Goal: Transaction & Acquisition: Subscribe to service/newsletter

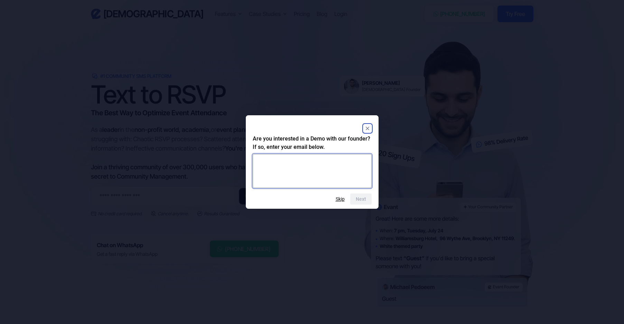
click at [317, 170] on textarea at bounding box center [312, 171] width 119 height 34
click at [309, 146] on h2 "Are you interested in a Demo with our founder? If so, enter your email below." at bounding box center [312, 142] width 119 height 17
click at [343, 148] on h2 "Are you interested in a Demo with our founder? If so, enter your email below." at bounding box center [312, 142] width 119 height 17
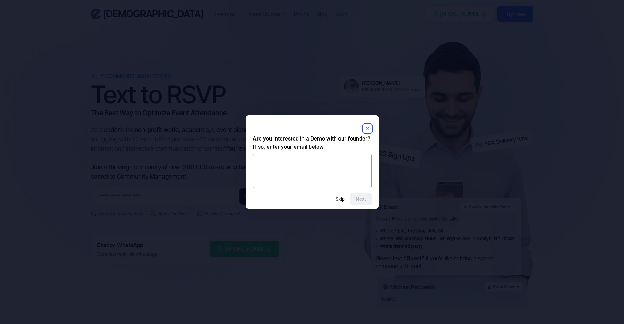
click at [297, 147] on h2 "Are you interested in a Demo with our founder? If so, enter your email below." at bounding box center [312, 142] width 119 height 17
click at [307, 191] on form "Are you interested in a Demo with our founder? If so, enter your email below. N…" at bounding box center [312, 169] width 133 height 70
click at [300, 176] on textarea at bounding box center [312, 171] width 119 height 34
click at [343, 200] on button "Skip" at bounding box center [340, 199] width 9 height 6
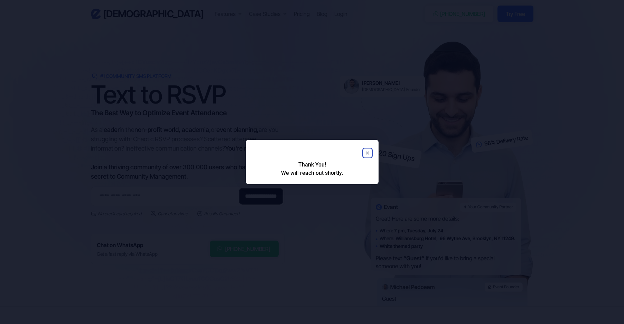
click at [367, 153] on icon "Close" at bounding box center [366, 152] width 3 height 3
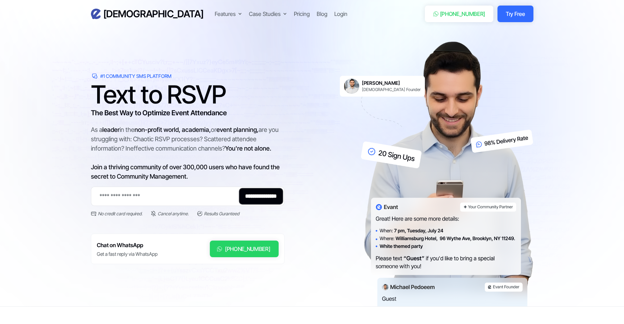
drag, startPoint x: 500, startPoint y: 172, endPoint x: 502, endPoint y: 177, distance: 5.3
click at [442, 225] on img at bounding box center [447, 173] width 173 height 264
drag, startPoint x: 402, startPoint y: 217, endPoint x: 430, endPoint y: 239, distance: 35.8
drag, startPoint x: 430, startPoint y: 239, endPoint x: 442, endPoint y: 259, distance: 23.4
click at [419, 268] on img at bounding box center [447, 173] width 173 height 264
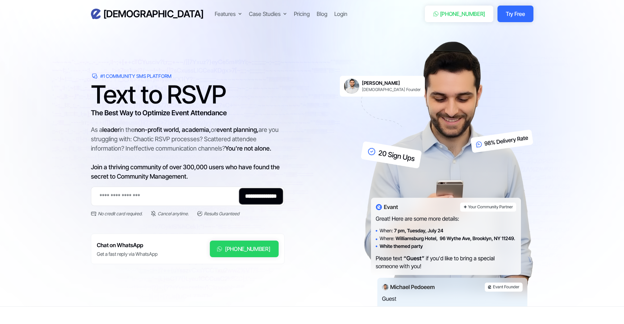
click at [429, 254] on img at bounding box center [447, 173] width 173 height 264
click at [484, 262] on img at bounding box center [447, 173] width 173 height 264
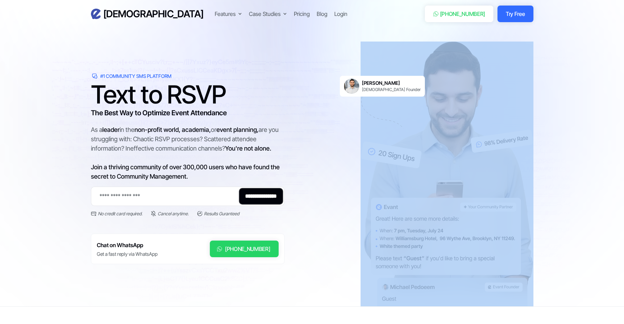
click at [484, 262] on img at bounding box center [447, 173] width 173 height 264
click at [372, 242] on img at bounding box center [447, 173] width 173 height 264
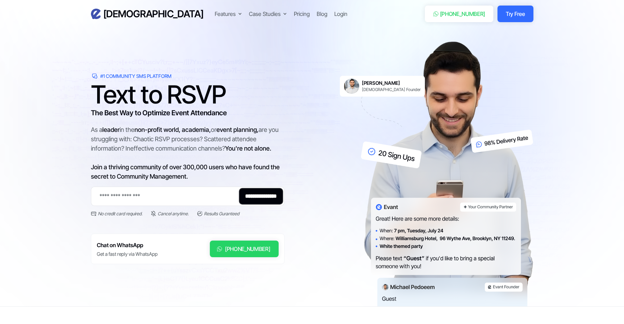
click at [326, 250] on div "**********" at bounding box center [312, 173] width 442 height 264
click at [175, 198] on input "Email Form 2" at bounding box center [188, 195] width 194 height 19
drag, startPoint x: 110, startPoint y: 290, endPoint x: 113, endPoint y: 272, distance: 18.4
click at [110, 289] on div "**********" at bounding box center [188, 173] width 194 height 247
click at [167, 252] on div "Chat on WhatsApp Get a fast reply via WhatsApp +1 (201) 443-7723" at bounding box center [188, 248] width 194 height 30
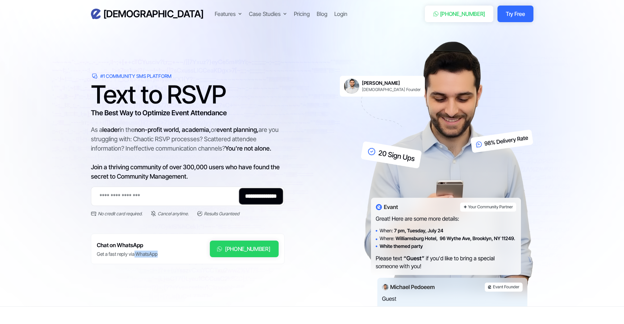
click at [167, 252] on div "Chat on WhatsApp Get a fast reply via WhatsApp +1 (201) 443-7723" at bounding box center [188, 248] width 194 height 30
click at [181, 269] on div "**********" at bounding box center [188, 173] width 194 height 247
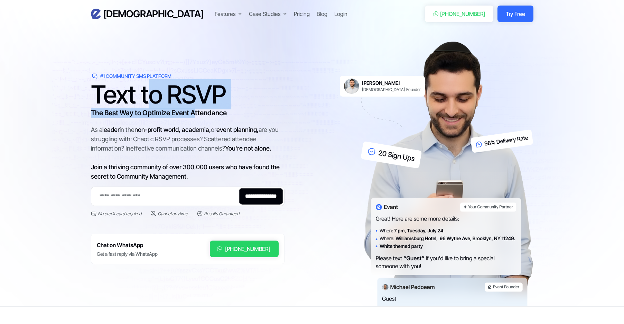
drag, startPoint x: 174, startPoint y: 104, endPoint x: 201, endPoint y: 115, distance: 29.2
click at [199, 114] on div "Text to RSVP The Best Way to Optimize Event Attendance" at bounding box center [188, 101] width 194 height 34
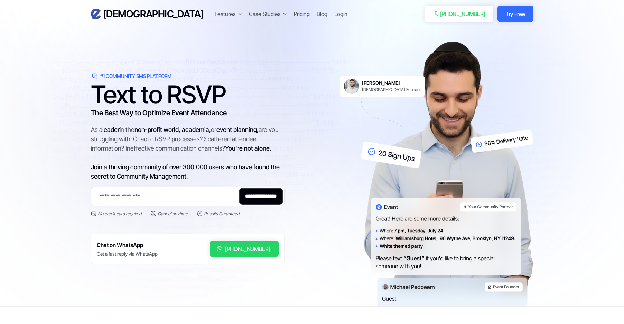
drag, startPoint x: 201, startPoint y: 115, endPoint x: 164, endPoint y: 112, distance: 37.4
click at [191, 115] on h3 "The Best Way to Optimize Event Attendance" at bounding box center [188, 113] width 194 height 10
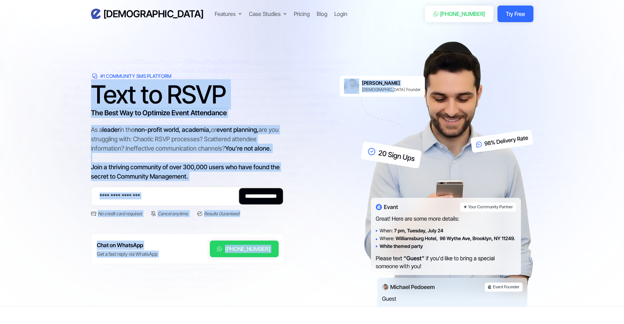
drag, startPoint x: 316, startPoint y: 60, endPoint x: 348, endPoint y: 113, distance: 62.5
click at [348, 113] on div "**********" at bounding box center [312, 173] width 442 height 264
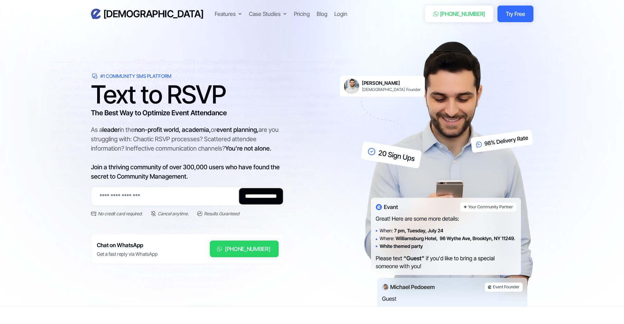
click at [325, 108] on div "**********" at bounding box center [312, 173] width 442 height 264
click at [175, 168] on div "As a leader in the non-profit world, academia, or event planning, are you strug…" at bounding box center [188, 153] width 194 height 56
click at [175, 168] on span "Join a thriving community of over 300,000 users who have found the secret to Co…" at bounding box center [185, 171] width 189 height 17
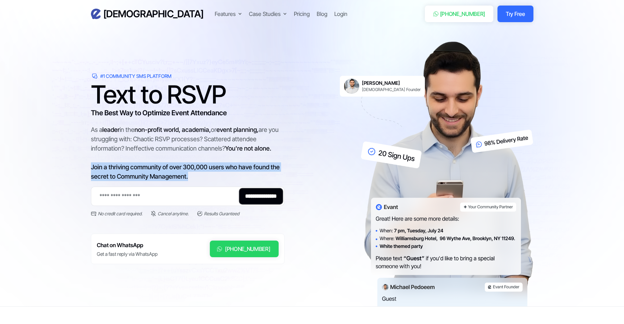
click at [175, 168] on span "Join a thriving community of over 300,000 users who have found the secret to Co…" at bounding box center [185, 171] width 189 height 17
click at [198, 166] on span "Join a thriving community of over 300,000 users who have found the secret to Co…" at bounding box center [185, 171] width 189 height 17
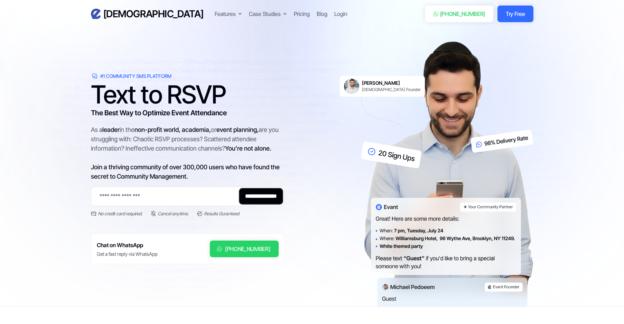
click at [313, 159] on div "**********" at bounding box center [312, 173] width 442 height 264
drag, startPoint x: 111, startPoint y: 134, endPoint x: 186, endPoint y: 143, distance: 74.8
click at [146, 141] on div "As a leader in the non-profit world, academia, or event planning, are you strug…" at bounding box center [188, 153] width 194 height 56
click at [192, 143] on div "As a leader in the non-profit world, academia, or event planning, are you strug…" at bounding box center [188, 153] width 194 height 56
click at [294, 11] on div "Pricing" at bounding box center [302, 14] width 16 height 8
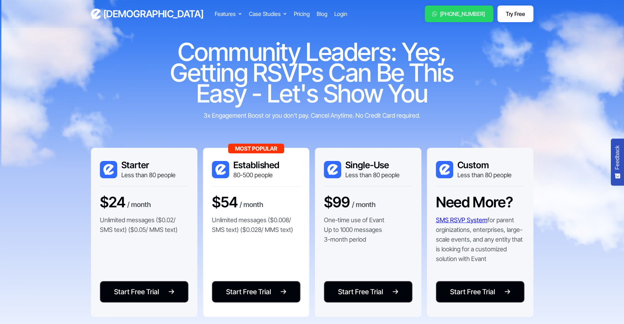
scroll to position [9, 0]
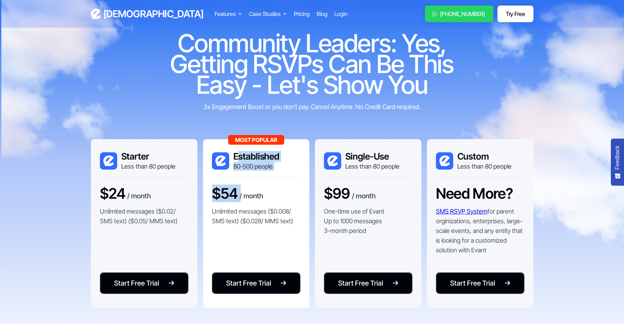
drag, startPoint x: 253, startPoint y: 170, endPoint x: 269, endPoint y: 183, distance: 20.7
click at [269, 183] on div "Most Popular Established 80-500 people $54 / month Unlimited messages ($0.008/ …" at bounding box center [256, 223] width 106 height 169
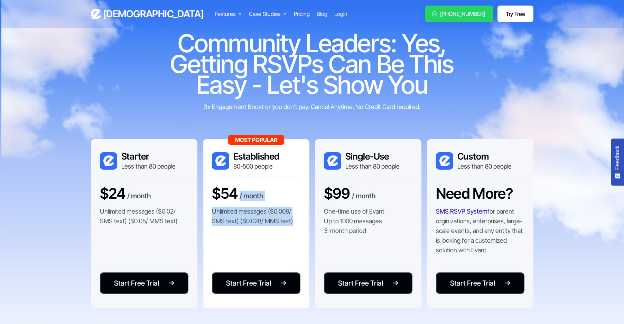
drag, startPoint x: 267, startPoint y: 232, endPoint x: 270, endPoint y: 237, distance: 5.8
click at [270, 237] on div "Most Popular Established 80-500 people $54 / month Unlimited messages ($0.008/ …" at bounding box center [256, 223] width 106 height 169
drag, startPoint x: 268, startPoint y: 227, endPoint x: 277, endPoint y: 234, distance: 11.1
click at [277, 234] on div "Most Popular Established 80-500 people $54 / month Unlimited messages ($0.008/ …" at bounding box center [256, 223] width 106 height 169
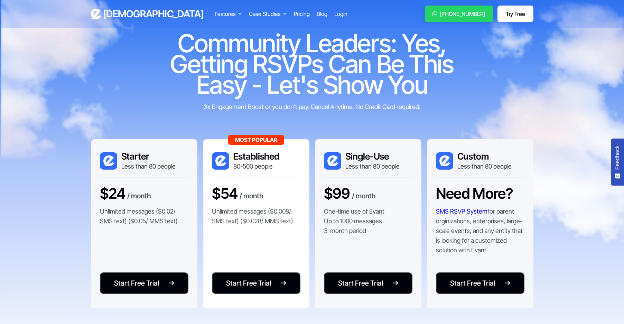
drag, startPoint x: 277, startPoint y: 234, endPoint x: 266, endPoint y: 216, distance: 20.9
click at [272, 229] on div "Most Popular Established 80-500 people $54 / month Unlimited messages ($0.008/ …" at bounding box center [256, 223] width 106 height 169
drag, startPoint x: 270, startPoint y: 216, endPoint x: 275, endPoint y: 222, distance: 7.3
click at [275, 221] on p "Unlimited messages ($0.008/ SMS text) ($0.028/ MMS text)" at bounding box center [256, 215] width 88 height 19
click at [275, 222] on p "Unlimited messages ($0.008/ SMS text) ($0.028/ MMS text)" at bounding box center [256, 215] width 88 height 19
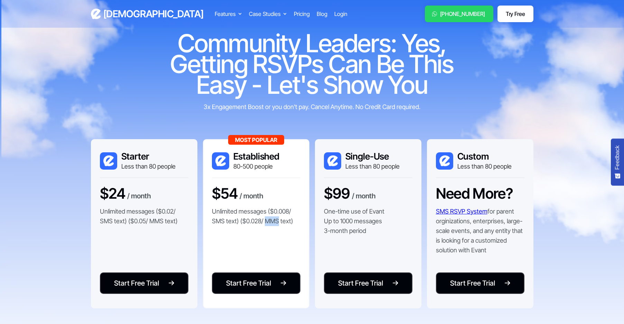
click at [275, 222] on p "Unlimited messages ($0.008/ SMS text) ($0.028/ MMS text)" at bounding box center [256, 215] width 88 height 19
drag, startPoint x: 283, startPoint y: 234, endPoint x: 277, endPoint y: 209, distance: 26.5
click at [283, 234] on div "Most Popular Established 80-500 people $54 / month Unlimited messages ($0.008/ …" at bounding box center [256, 223] width 106 height 169
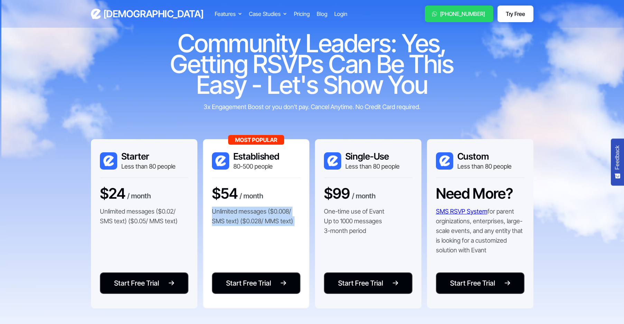
drag, startPoint x: 277, startPoint y: 209, endPoint x: 283, endPoint y: 227, distance: 19.5
click at [283, 227] on div "$54 / month Unlimited messages ($0.008/ SMS text) ($0.028/ MMS text)" at bounding box center [256, 209] width 88 height 48
click at [279, 201] on div "$54 / month Unlimited messages ($0.008/ SMS text) ($0.028/ MMS text)" at bounding box center [256, 209] width 88 height 48
drag, startPoint x: 276, startPoint y: 208, endPoint x: 282, endPoint y: 232, distance: 25.0
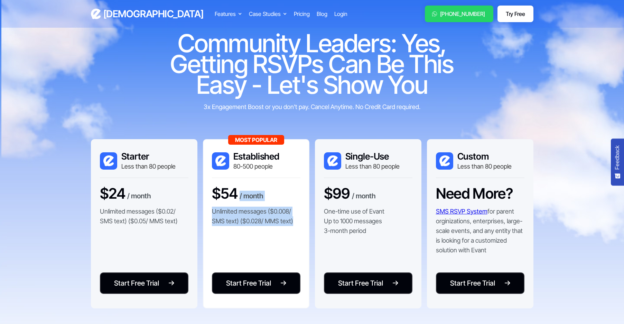
click at [282, 232] on div "Most Popular Established 80-500 people $54 / month Unlimited messages ($0.008/ …" at bounding box center [256, 223] width 106 height 169
click at [282, 232] on div "$54 / month Unlimited messages ($0.008/ SMS text) ($0.028/ MMS text)" at bounding box center [256, 209] width 88 height 48
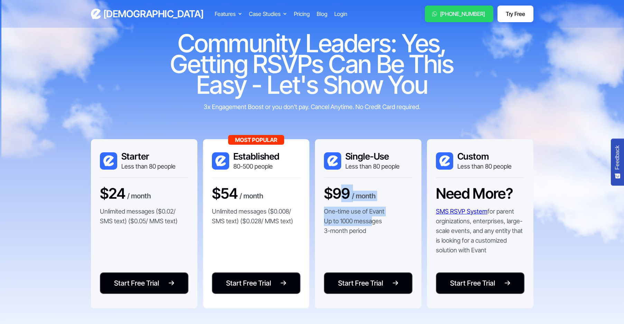
drag, startPoint x: 367, startPoint y: 216, endPoint x: 373, endPoint y: 223, distance: 8.8
click at [373, 223] on div "$99 / month One-time use of Evant Up to 1000 messages 3-month period" at bounding box center [368, 213] width 88 height 57
click at [373, 223] on p "One-time use of Evant Up to 1000 messages 3-month period" at bounding box center [354, 220] width 60 height 29
drag, startPoint x: 384, startPoint y: 233, endPoint x: 350, endPoint y: 213, distance: 40.0
click at [350, 213] on div "$99 / month One-time use of Evant Up to 1000 messages 3-month period" at bounding box center [368, 213] width 88 height 57
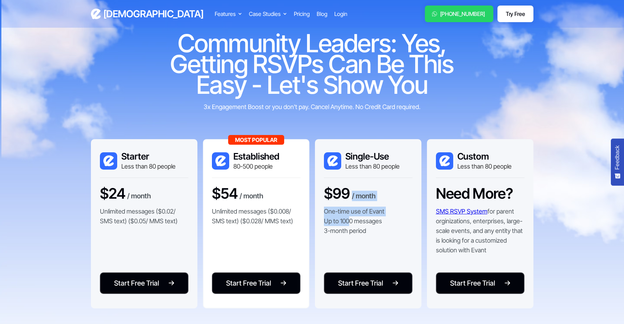
drag, startPoint x: 341, startPoint y: 203, endPoint x: 348, endPoint y: 225, distance: 22.7
click at [348, 224] on div "$99 / month One-time use of Evant Up to 1000 messages 3-month period" at bounding box center [368, 213] width 88 height 57
drag, startPoint x: 348, startPoint y: 226, endPoint x: 354, endPoint y: 231, distance: 7.6
click at [349, 227] on p "One-time use of Evant Up to 1000 messages 3-month period" at bounding box center [354, 220] width 60 height 29
drag, startPoint x: 359, startPoint y: 233, endPoint x: 342, endPoint y: 216, distance: 24.5
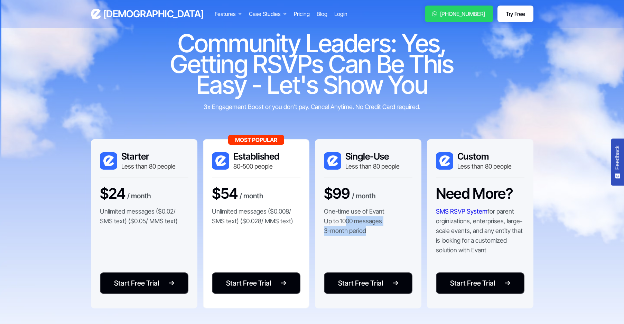
click at [346, 221] on div "$99 / month One-time use of Evant Up to 1000 messages 3-month period" at bounding box center [368, 213] width 88 height 57
click at [341, 215] on p "One-time use of Evant Up to 1000 messages 3-month period" at bounding box center [354, 220] width 60 height 29
drag, startPoint x: 335, startPoint y: 210, endPoint x: 350, endPoint y: 227, distance: 22.6
click at [350, 227] on p "One-time use of Evant Up to 1000 messages 3-month period" at bounding box center [354, 220] width 60 height 29
drag, startPoint x: 355, startPoint y: 231, endPoint x: 361, endPoint y: 231, distance: 5.5
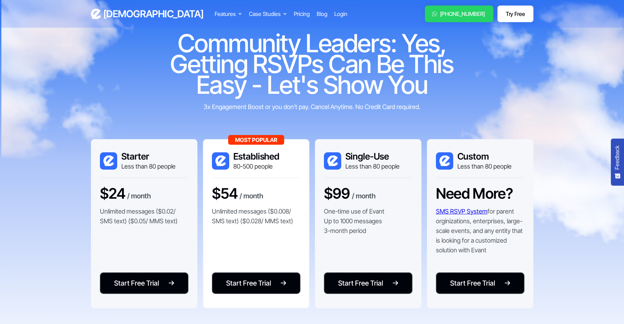
click at [355, 231] on p "One-time use of Evant Up to 1000 messages 3-month period" at bounding box center [354, 220] width 60 height 29
drag, startPoint x: 347, startPoint y: 216, endPoint x: 339, endPoint y: 209, distance: 9.8
click at [339, 209] on p "One-time use of Evant Up to 1000 messages 3-month period" at bounding box center [354, 220] width 60 height 29
drag, startPoint x: 358, startPoint y: 225, endPoint x: 364, endPoint y: 230, distance: 7.6
click at [364, 230] on div "$99 / month One-time use of Evant Up to 1000 messages 3-month period" at bounding box center [368, 213] width 88 height 57
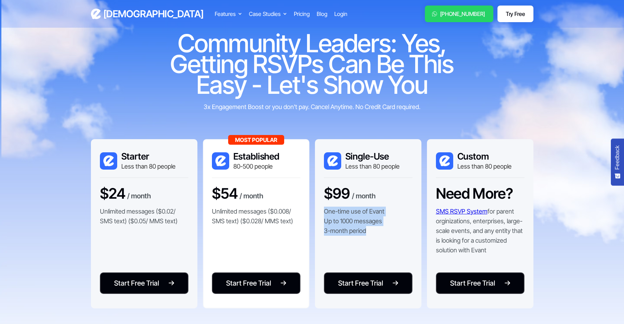
click at [364, 230] on p "One-time use of Evant Up to 1000 messages 3-month period" at bounding box center [354, 220] width 60 height 29
drag, startPoint x: 367, startPoint y: 228, endPoint x: 329, endPoint y: 211, distance: 41.6
click at [329, 211] on div "$99 / month One-time use of Evant Up to 1000 messages 3-month period" at bounding box center [368, 213] width 88 height 57
click at [329, 211] on p "One-time use of Evant Up to 1000 messages 3-month period" at bounding box center [354, 220] width 60 height 29
click at [352, 226] on div "Single-Use Less than 80 people $99 / month One-time use of Evant Up to 1000 mes…" at bounding box center [368, 223] width 106 height 169
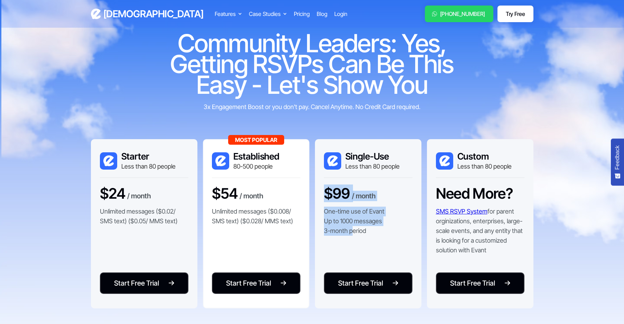
drag, startPoint x: 353, startPoint y: 227, endPoint x: 404, endPoint y: 226, distance: 51.9
click at [353, 227] on p "One-time use of Evant Up to 1000 messages 3-month period" at bounding box center [354, 220] width 60 height 29
drag, startPoint x: 511, startPoint y: 243, endPoint x: 502, endPoint y: 213, distance: 31.4
click at [502, 213] on p "SMS RSVP System for parent orginizations, enterprises, large-scale events, and …" at bounding box center [480, 230] width 88 height 48
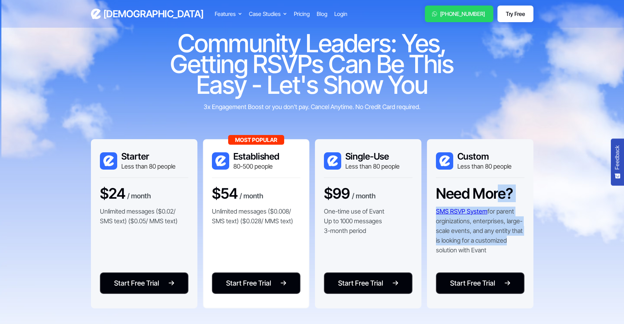
drag, startPoint x: 501, startPoint y: 225, endPoint x: 502, endPoint y: 235, distance: 10.1
click at [502, 235] on div "Need More? SMS RSVP System for parent orginizations, enterprises, large-scale e…" at bounding box center [480, 223] width 88 height 77
click at [502, 235] on p "SMS RSVP System for parent orginizations, enterprises, large-scale events, and …" at bounding box center [480, 230] width 88 height 48
click at [507, 219] on div "Need More? SMS RSVP System for parent orginizations, enterprises, large-scale e…" at bounding box center [480, 223] width 88 height 77
click at [507, 219] on p "SMS RSVP System for parent orginizations, enterprises, large-scale events, and …" at bounding box center [480, 230] width 88 height 48
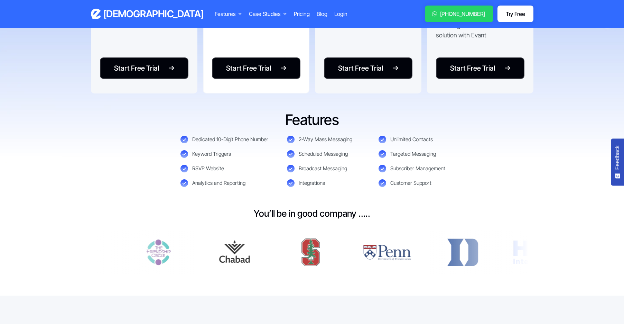
scroll to position [228, 0]
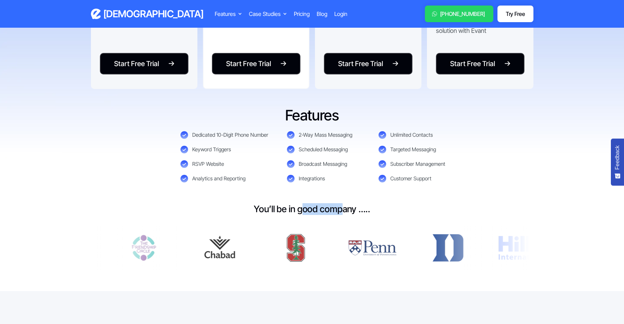
drag, startPoint x: 300, startPoint y: 210, endPoint x: 345, endPoint y: 208, distance: 44.6
click at [345, 208] on h5 "You’ll be in good company ….." at bounding box center [312, 209] width 116 height 12
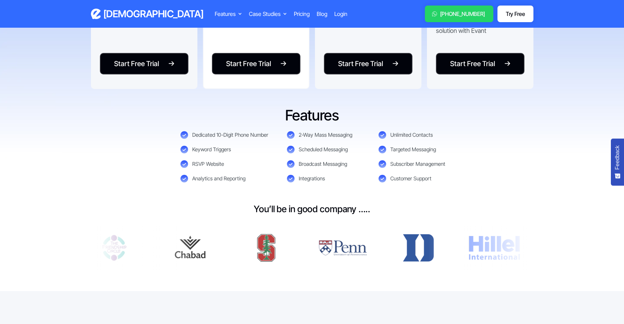
scroll to position [419, 0]
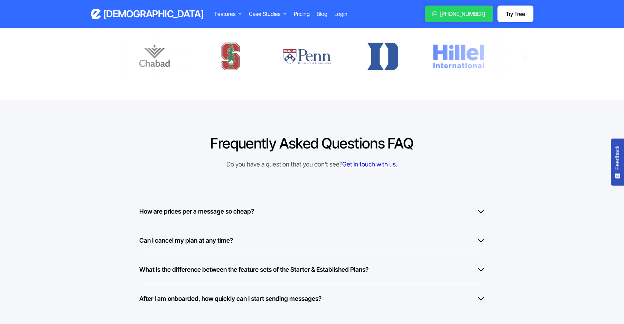
click at [181, 209] on h6 "How are prices per a message so cheap?" at bounding box center [196, 210] width 115 height 9
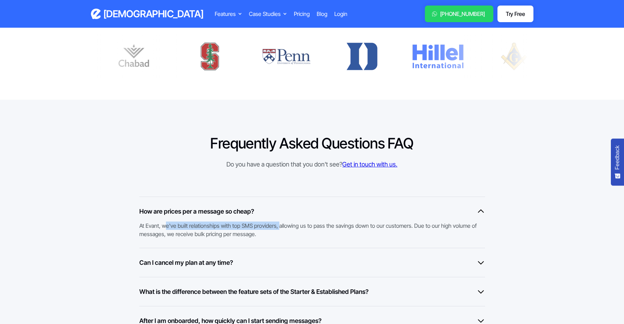
drag, startPoint x: 222, startPoint y: 226, endPoint x: 277, endPoint y: 226, distance: 55.3
click at [277, 226] on div "At Evant, we've built relationships with top SMS providers, allowing us to pass…" at bounding box center [308, 227] width 339 height 22
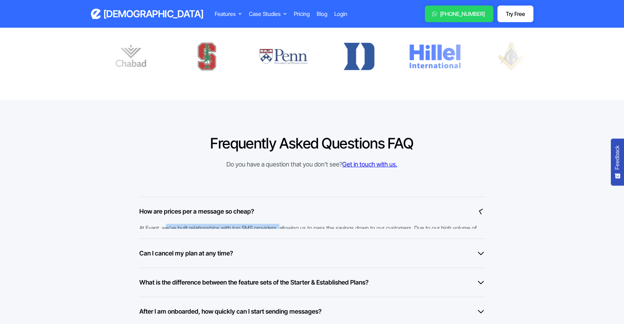
click at [277, 226] on div "How are prices per a message so cheap? At Evant, we've built relationships with…" at bounding box center [312, 217] width 346 height 42
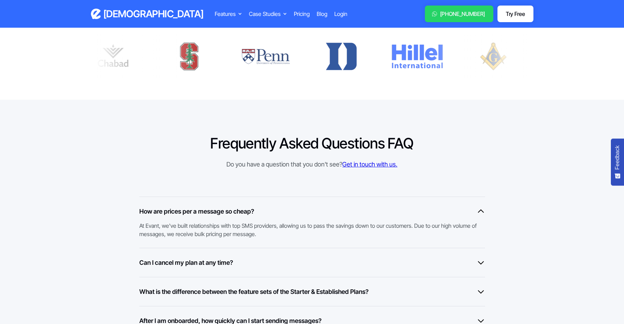
scroll to position [0, 0]
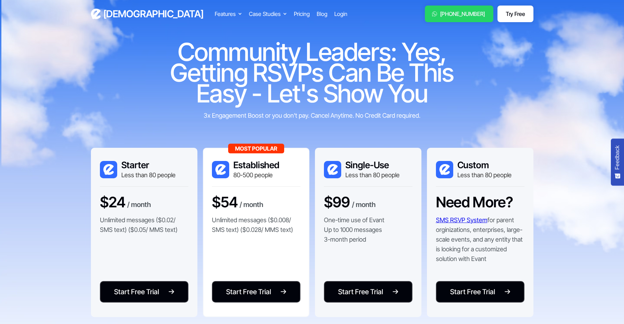
click at [78, 43] on section "Community Leaders: Yes, Getting RSVPs Can Be This Easy - Let's Show You 3x Enga…" at bounding box center [312, 205] width 624 height 410
